Goal: Find specific page/section: Find specific page/section

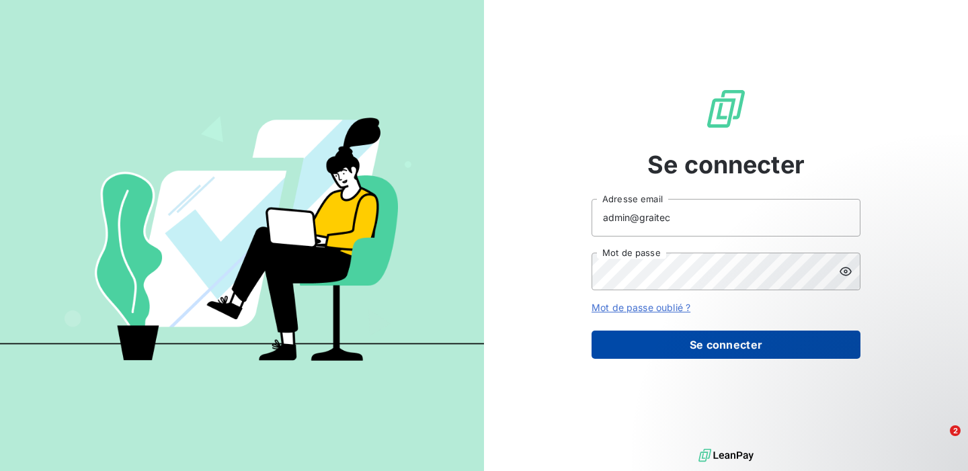
click at [689, 346] on button "Se connecter" at bounding box center [726, 345] width 269 height 28
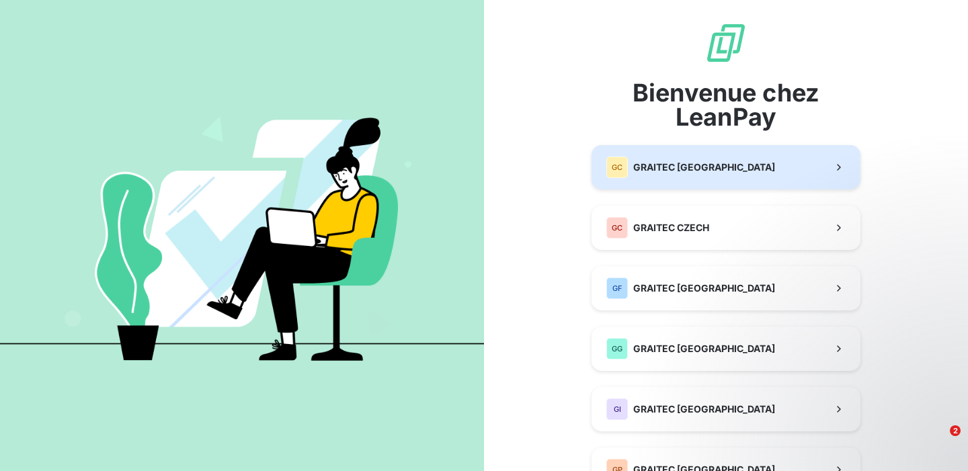
click at [689, 166] on span "GRAITEC [GEOGRAPHIC_DATA]" at bounding box center [705, 167] width 142 height 13
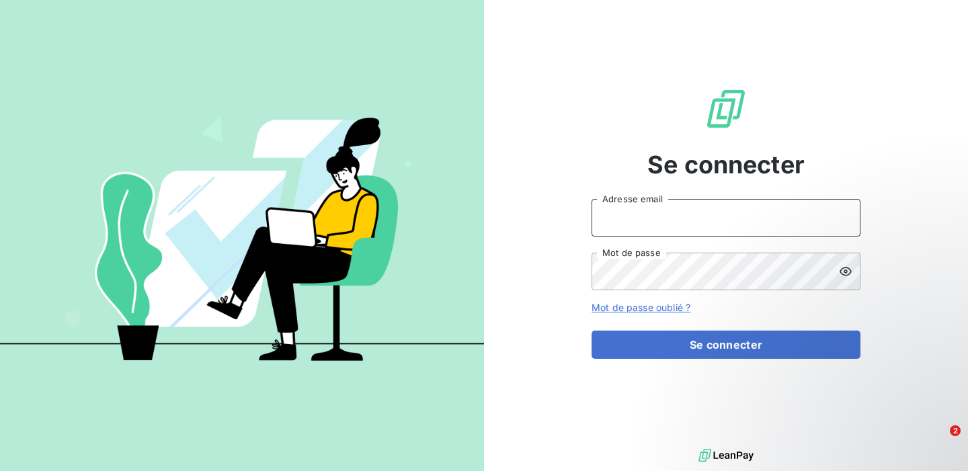
type input "admin@graitec"
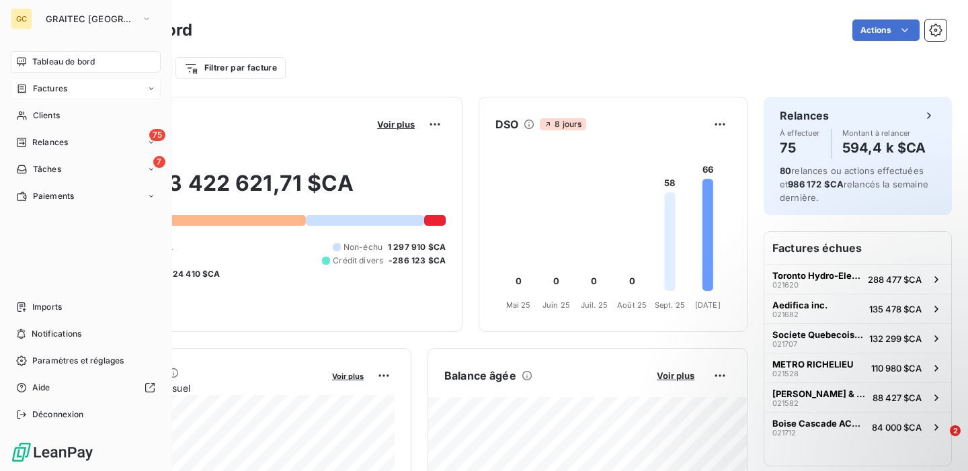
click at [67, 88] on div "Factures" at bounding box center [86, 89] width 150 height 22
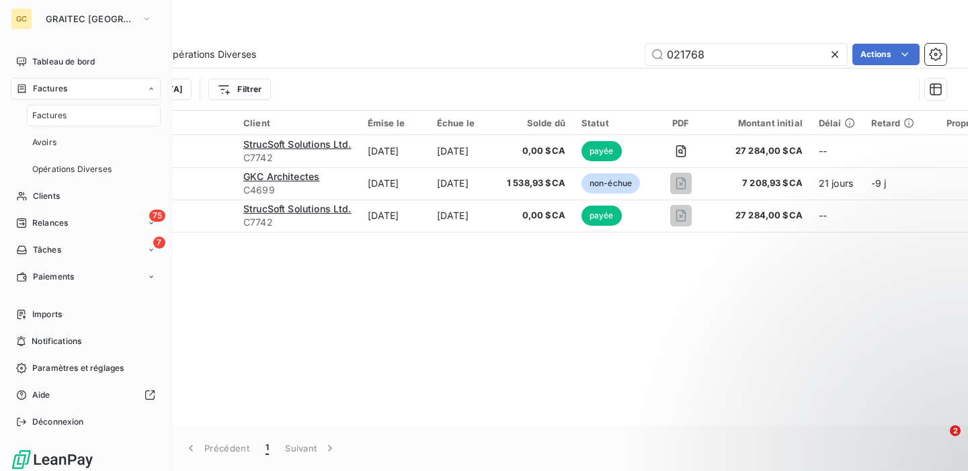
click at [69, 112] on div "Factures" at bounding box center [94, 116] width 134 height 22
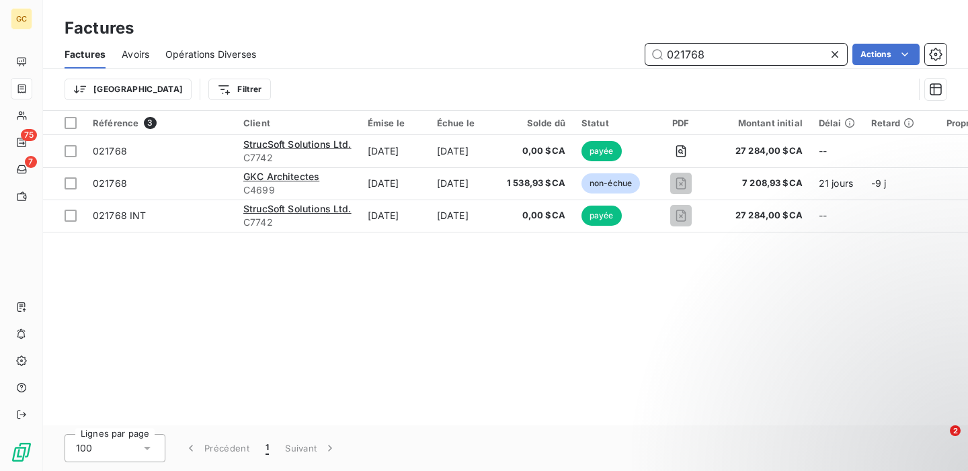
click at [732, 51] on input "021768" at bounding box center [747, 55] width 202 height 22
drag, startPoint x: 749, startPoint y: 55, endPoint x: 554, endPoint y: 51, distance: 195.1
click at [554, 51] on div "021768 Actions" at bounding box center [609, 55] width 675 height 22
drag, startPoint x: 716, startPoint y: 57, endPoint x: 644, endPoint y: 52, distance: 72.1
click at [644, 52] on div "021768 Actions" at bounding box center [609, 55] width 675 height 22
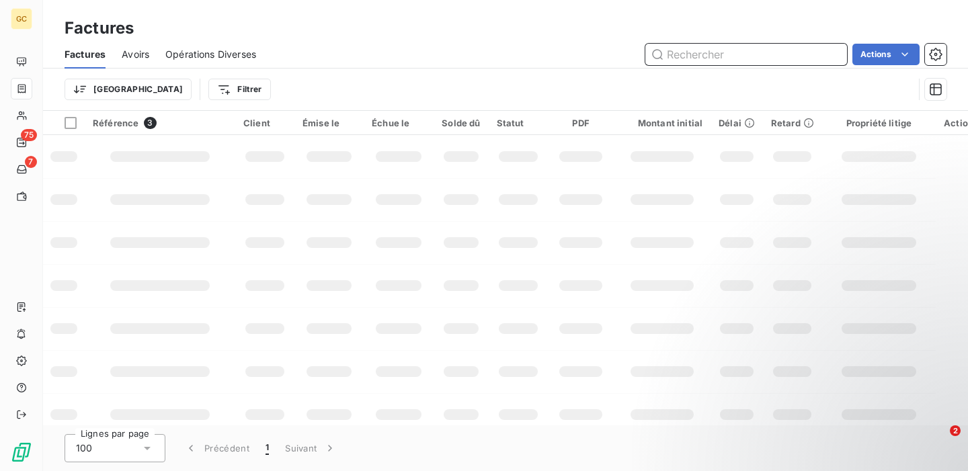
paste input "IN06-0000082"
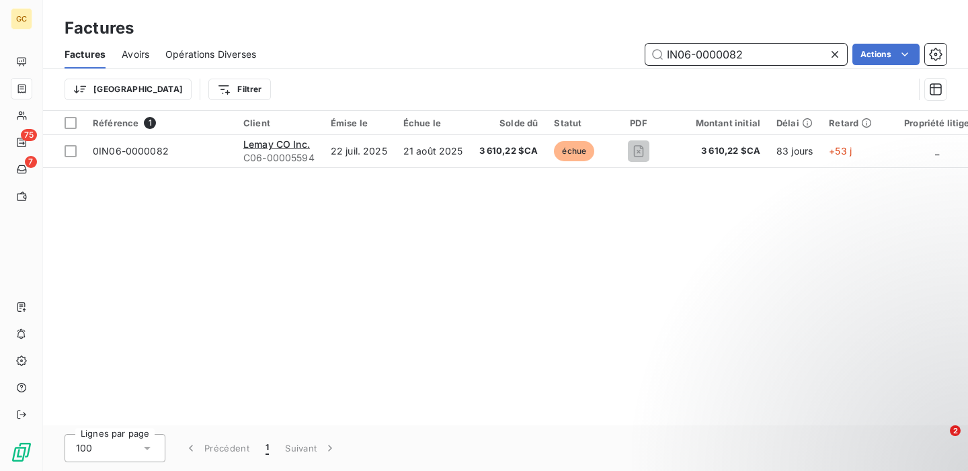
click at [667, 54] on input "IN06-0000082" at bounding box center [747, 55] width 202 height 22
type input "0IN06-0000082"
click at [768, 282] on div "Référence 1 Client Émise le Échue le Solde dû Statut PDF Montant initial Délai …" at bounding box center [505, 268] width 925 height 315
